Goal: Transaction & Acquisition: Purchase product/service

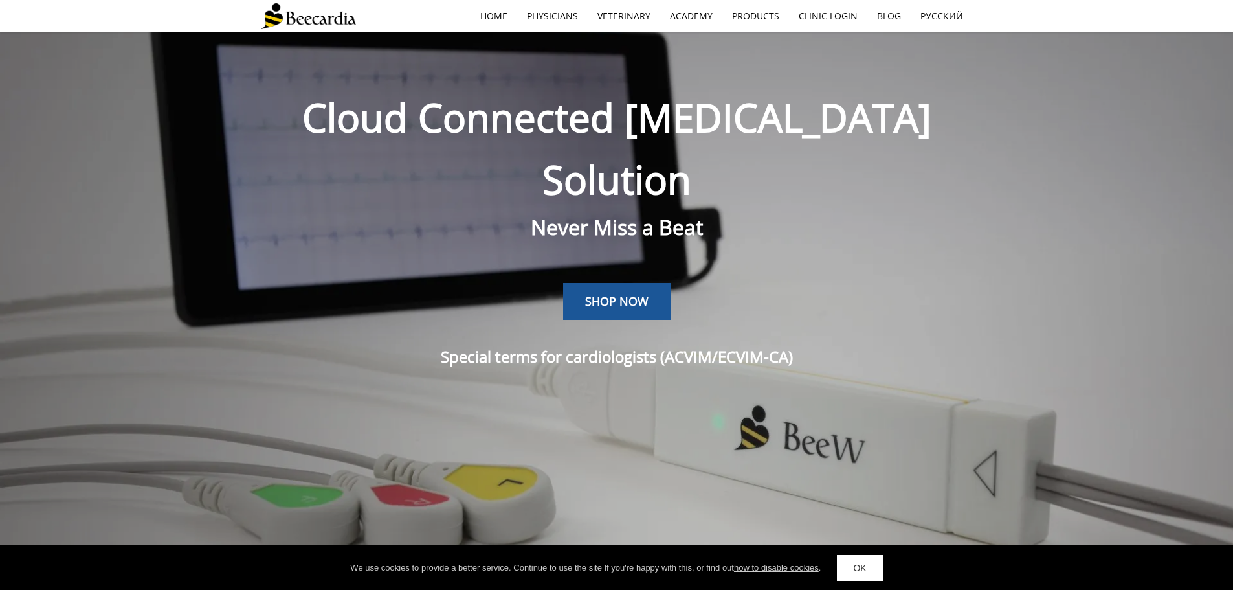
scroll to position [2974, 0]
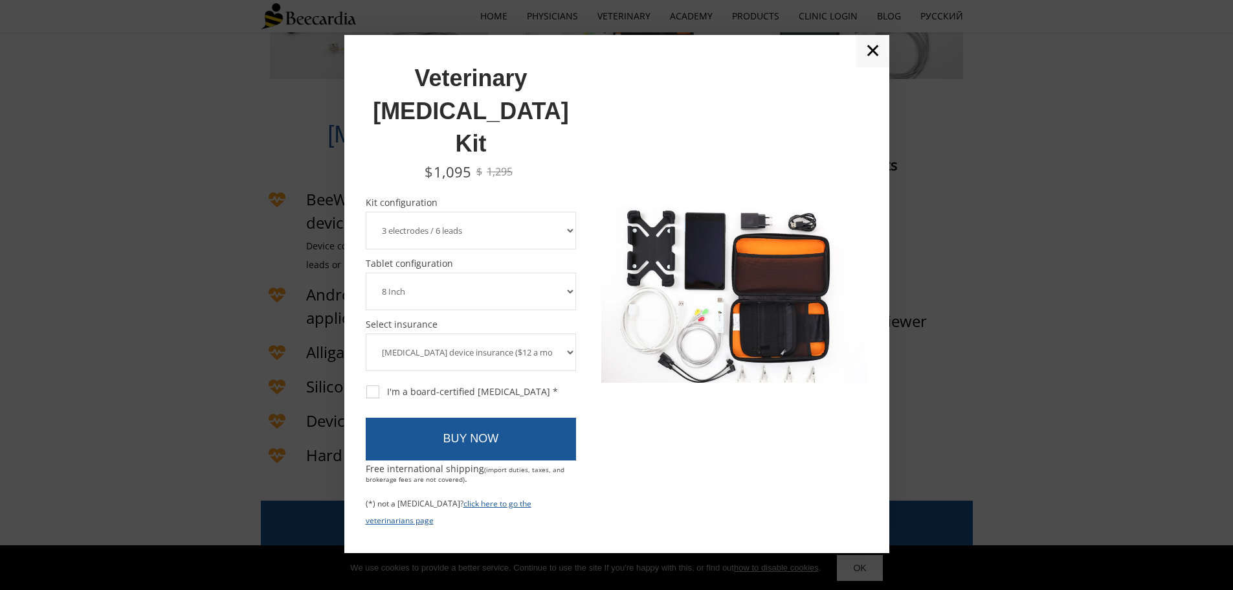
click at [571, 272] on select "8 Inch 10 Inch" at bounding box center [471, 291] width 211 height 38
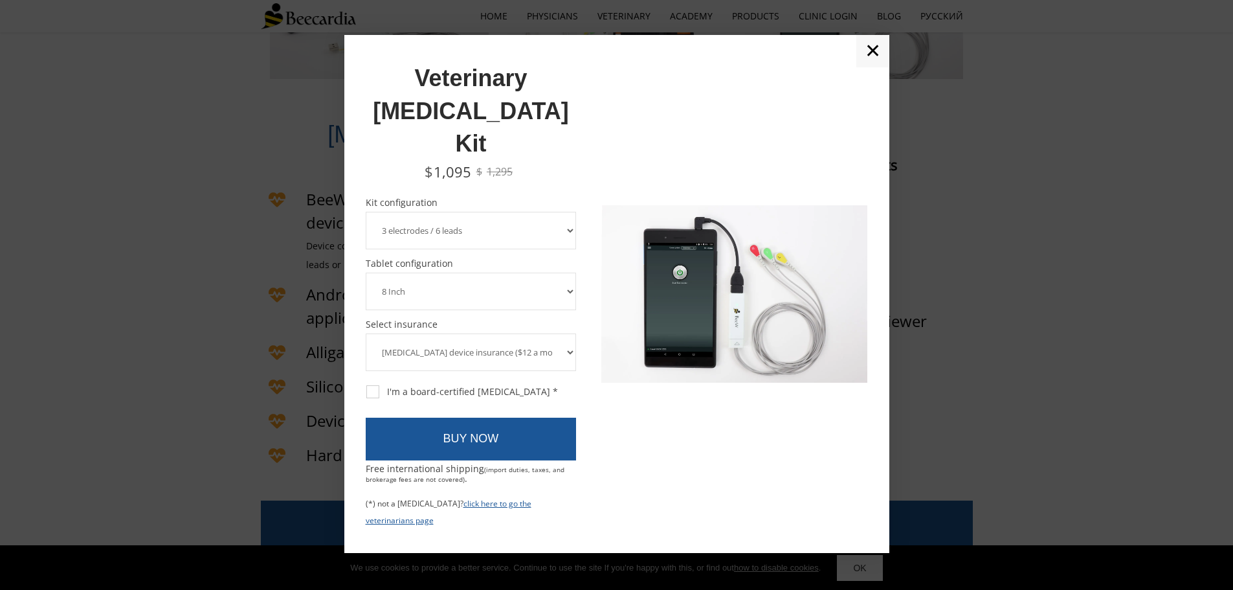
select select "10 Inch"
click at [366, 272] on select "8 Inch 10 Inch" at bounding box center [471, 291] width 211 height 38
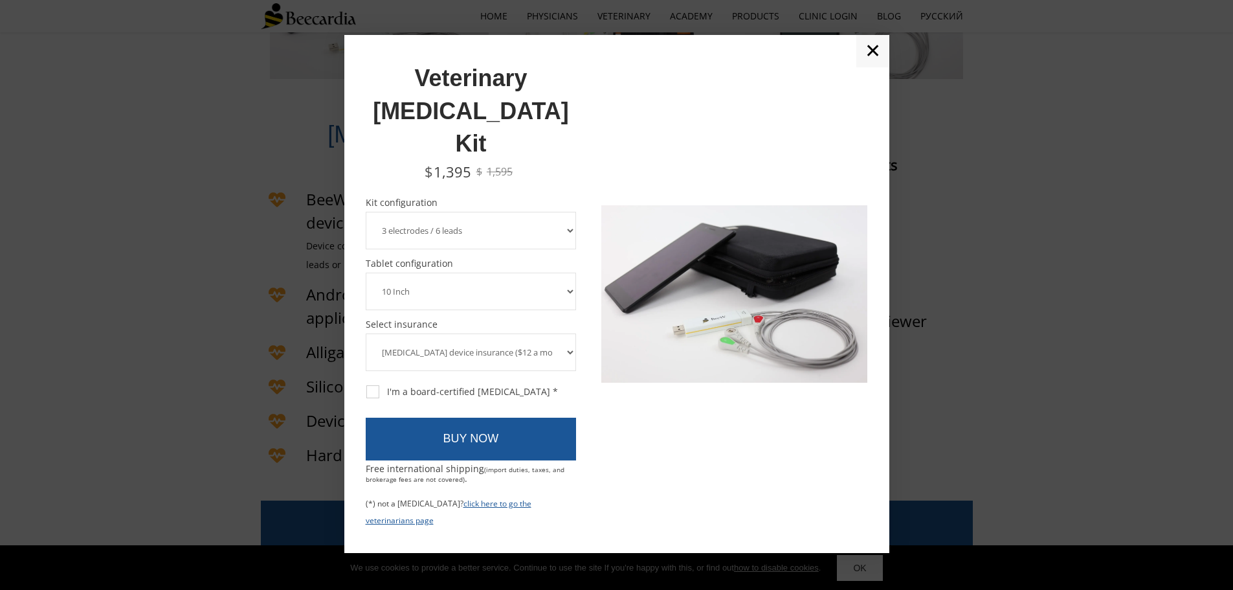
click at [568, 212] on select "3 electrodes / 6 leads 5 electrodes / 7 leads 10 electrodes / 12 leads" at bounding box center [471, 231] width 211 height 38
select select "5 electrodes / 7 leads"
click at [366, 212] on select "3 electrodes / 6 leads 5 electrodes / 7 leads 10 electrodes / 12 leads" at bounding box center [471, 231] width 211 height 38
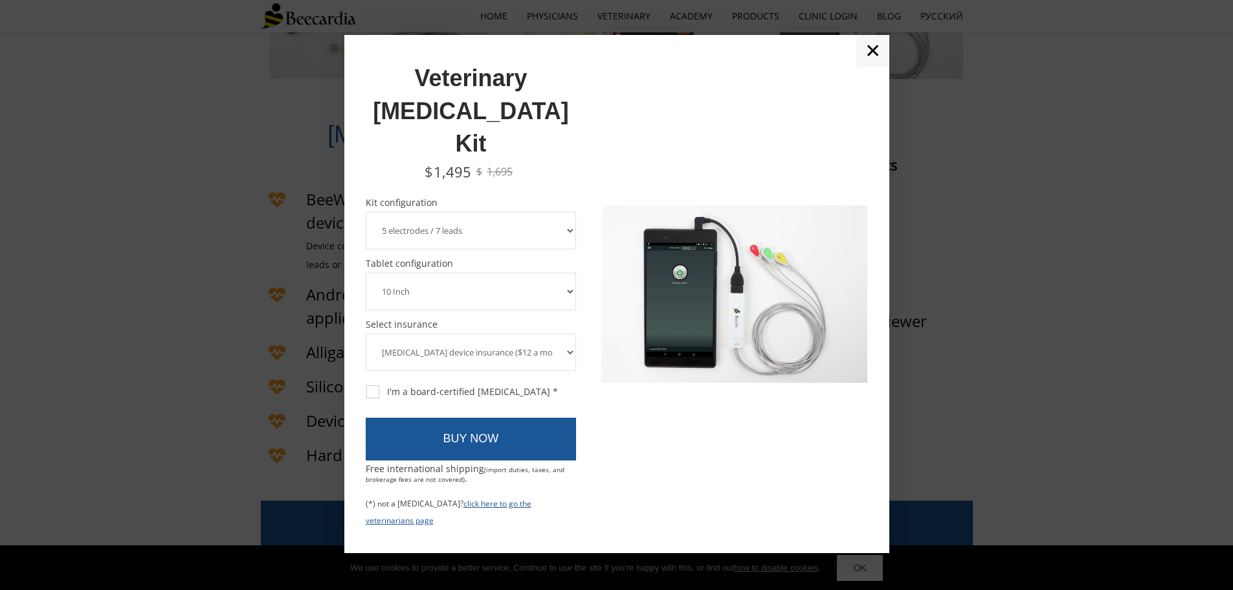
click at [570, 333] on select "[MEDICAL_DATA] device insurance ($12 a month, charged annually) No insurance" at bounding box center [471, 352] width 211 height 38
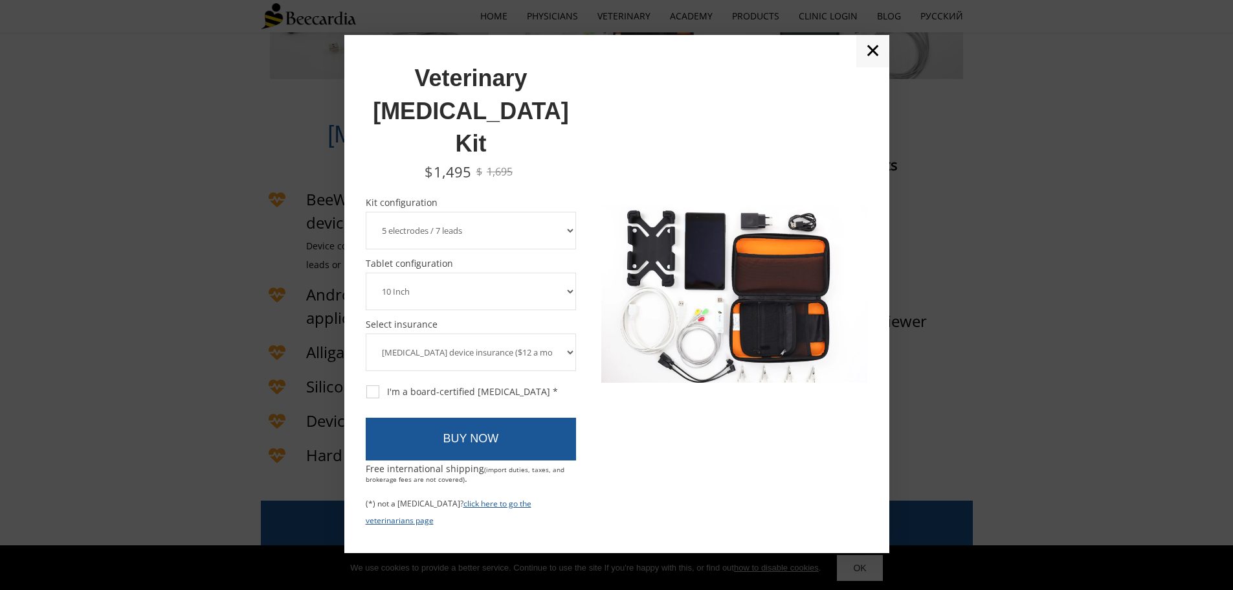
click at [570, 333] on select "[MEDICAL_DATA] device insurance ($12 a month, charged annually) No insurance" at bounding box center [471, 352] width 211 height 38
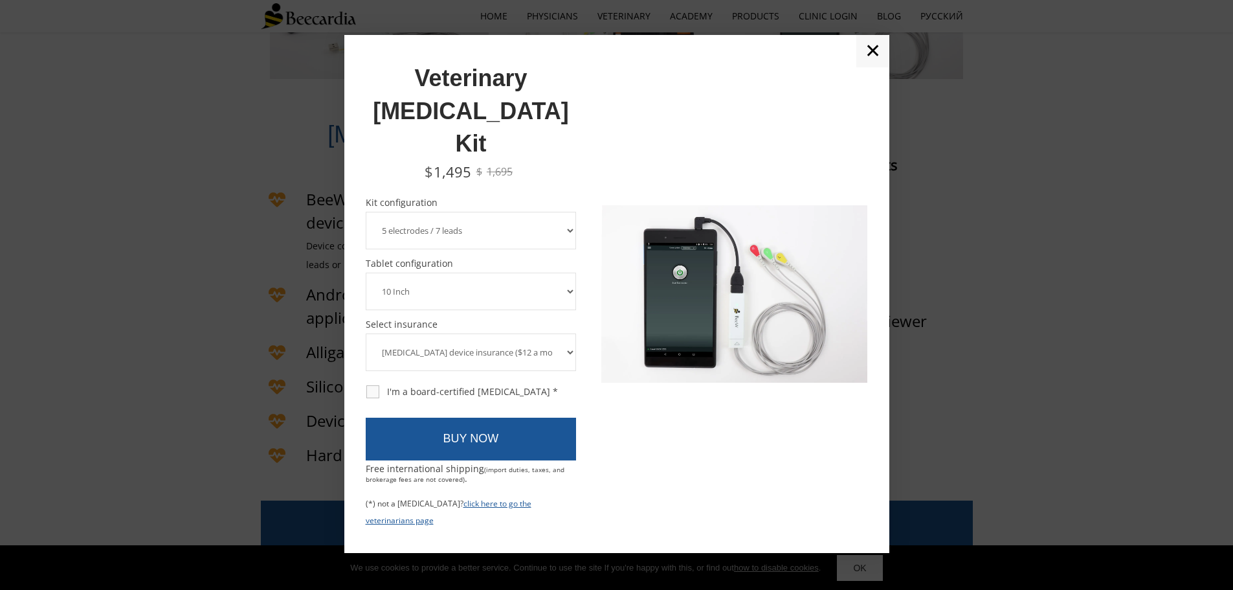
click at [371, 386] on div "I'm a board-certified [MEDICAL_DATA] *" at bounding box center [462, 392] width 192 height 12
click at [366, 384] on input "I'm a board-certified [MEDICAL_DATA] *" at bounding box center [365, 384] width 1 height 1
checkbox input "true"
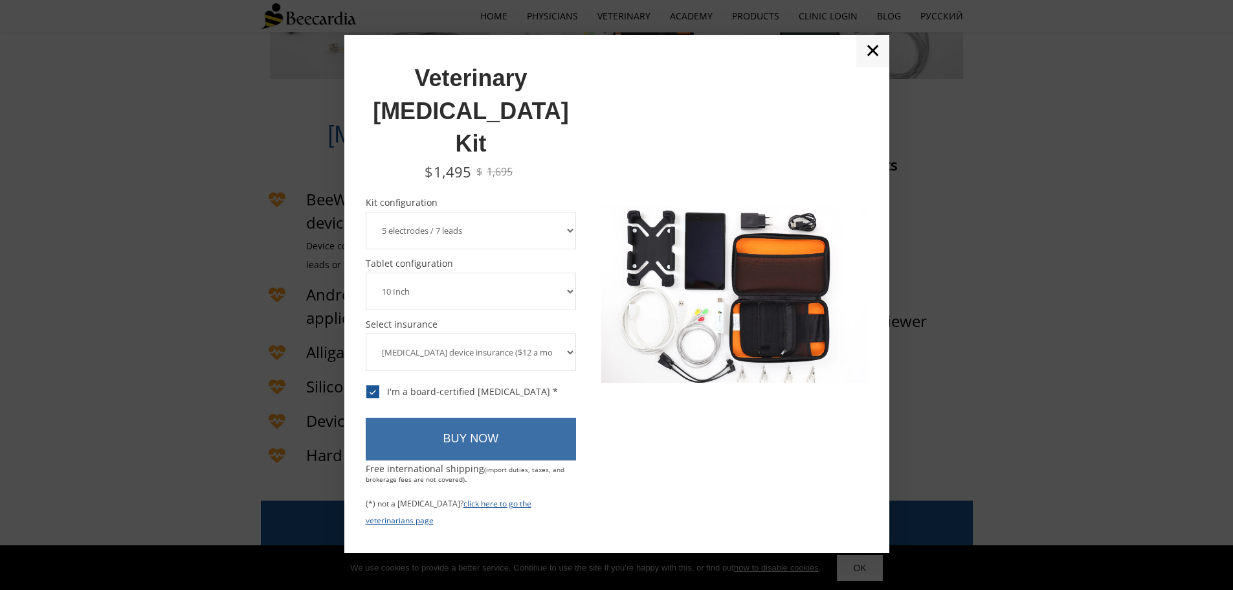
click at [488, 417] on link "BUY NOW" at bounding box center [471, 438] width 211 height 43
